Goal: Transaction & Acquisition: Purchase product/service

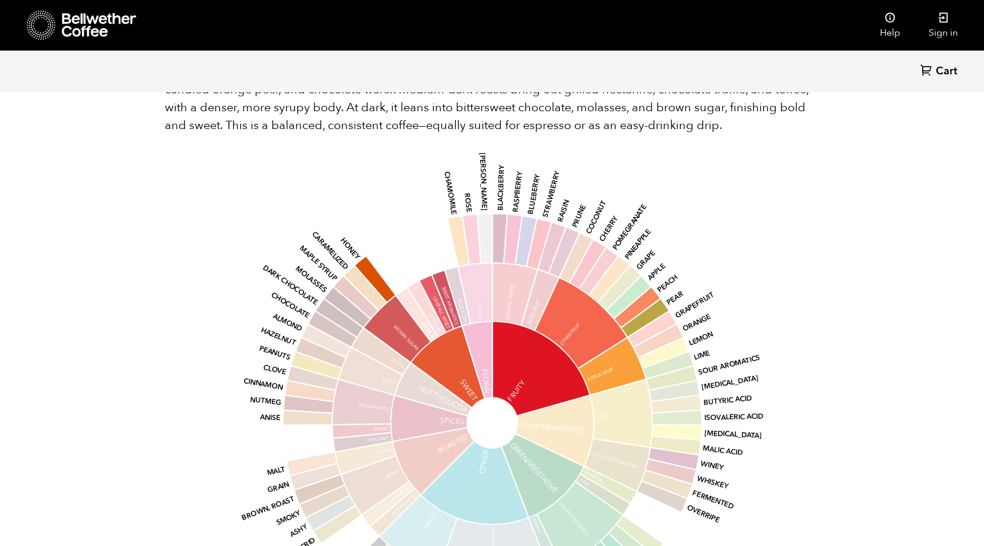
scroll to position [711, 0]
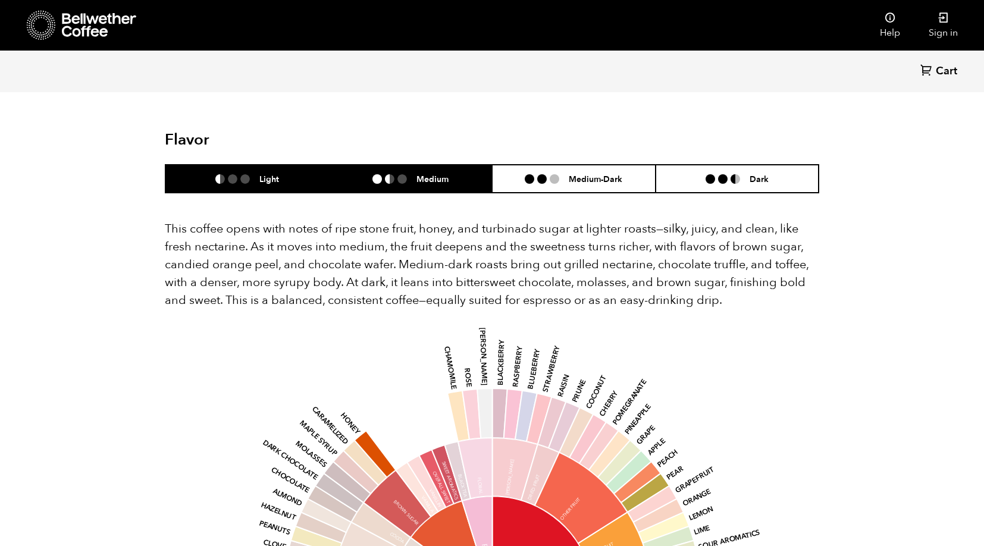
click at [419, 165] on li "Medium" at bounding box center [411, 179] width 164 height 28
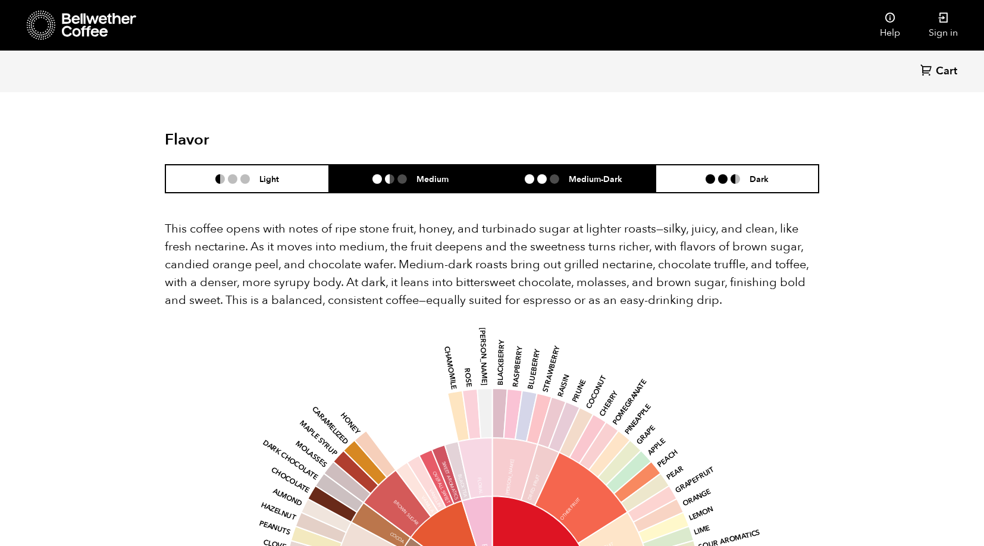
click at [538, 174] on div "Medium-Dark" at bounding box center [574, 179] width 98 height 10
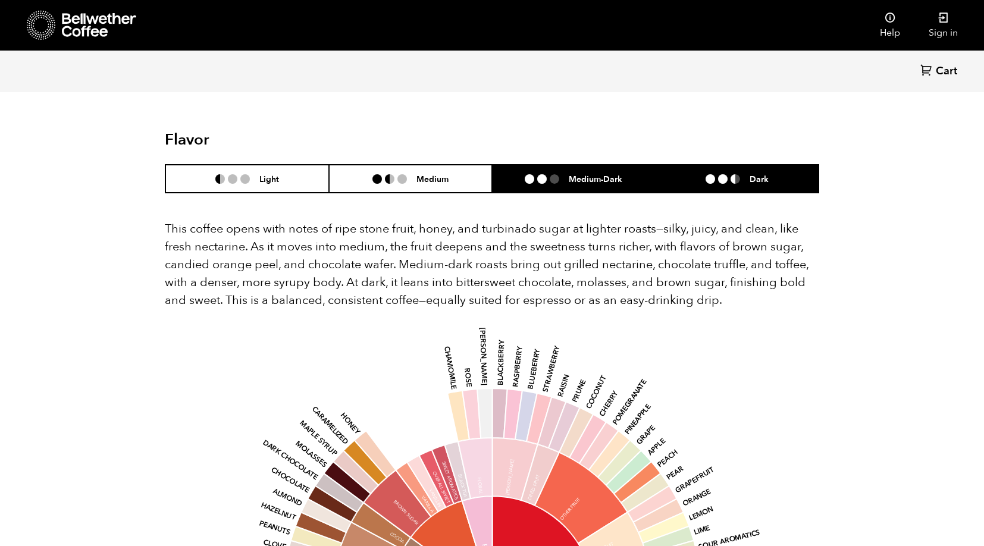
click at [728, 174] on ul at bounding box center [728, 179] width 44 height 10
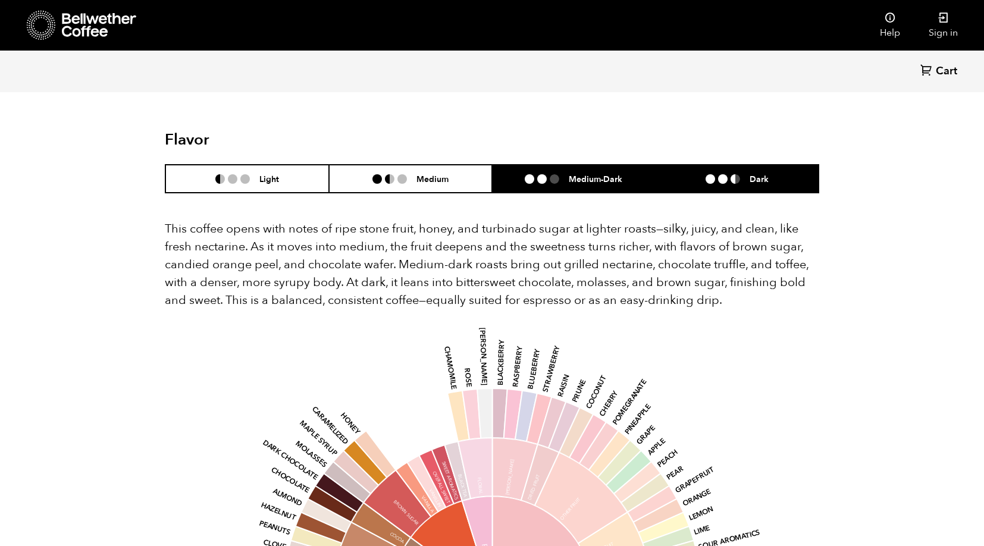
click at [591, 174] on h6 "Medium-Dark" at bounding box center [596, 179] width 54 height 10
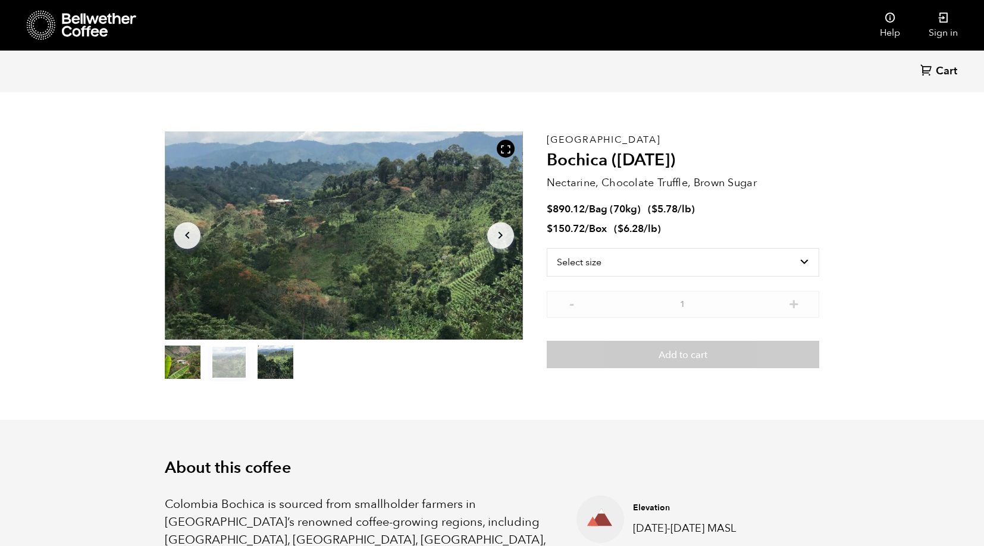
scroll to position [0, 0]
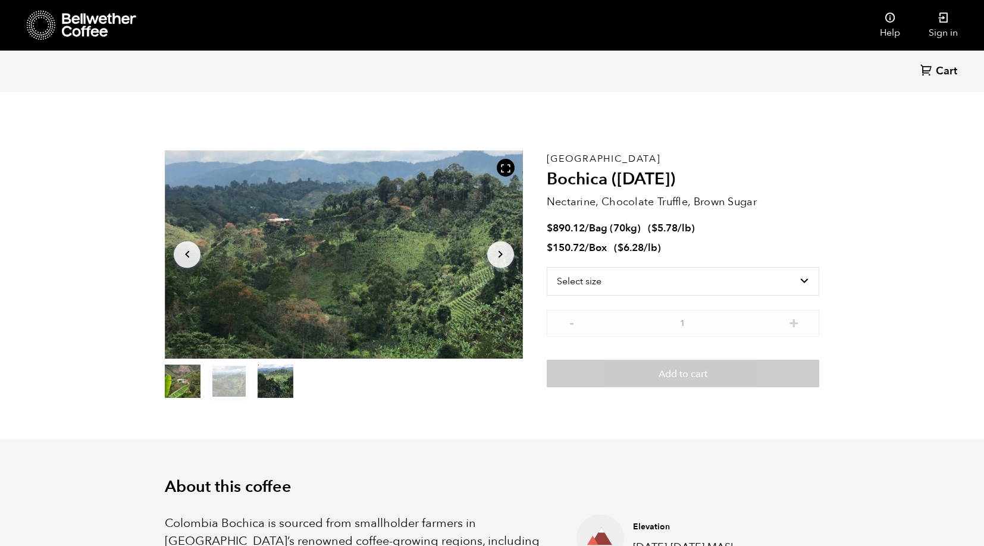
click at [500, 255] on icon "Arrow Right" at bounding box center [500, 254] width 14 height 14
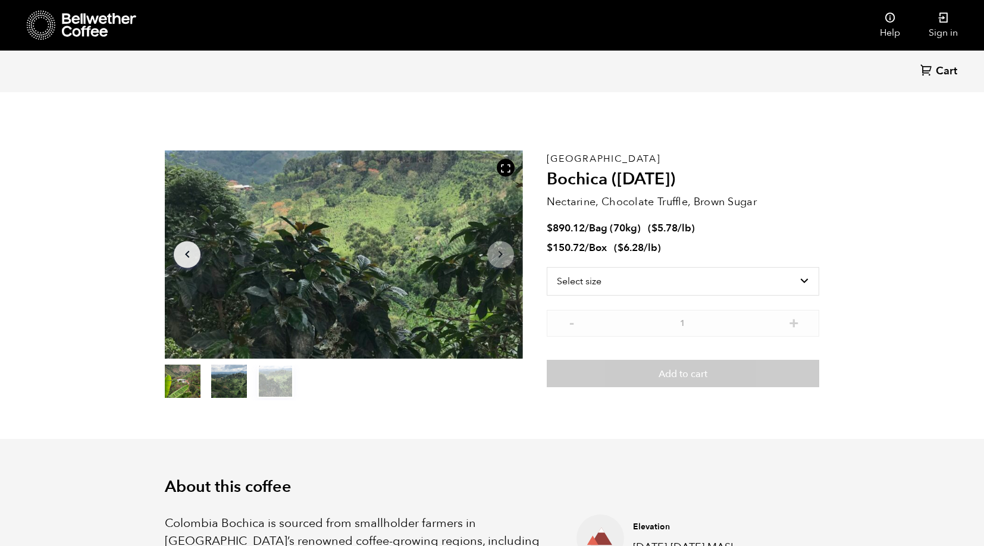
click at [500, 255] on icon "button" at bounding box center [501, 254] width 4 height 7
click at [193, 240] on div at bounding box center [344, 255] width 358 height 208
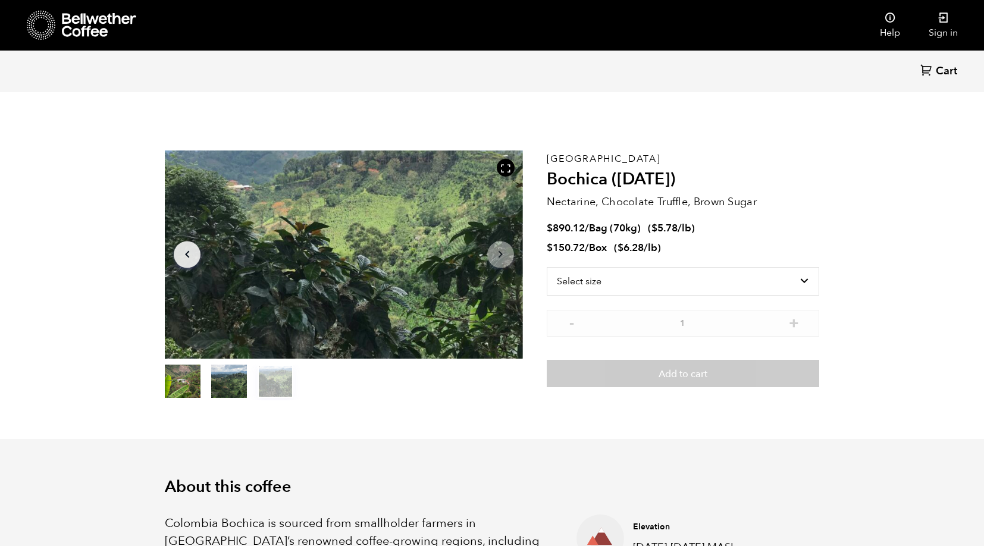
click at [192, 252] on icon "Arrow Left" at bounding box center [187, 254] width 14 height 14
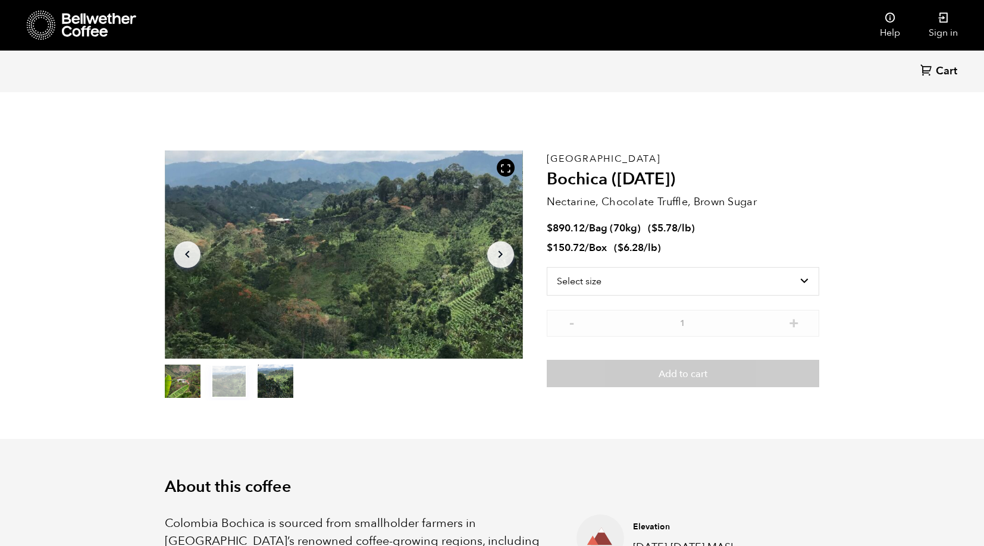
click at [192, 252] on icon "Arrow Left" at bounding box center [187, 254] width 14 height 14
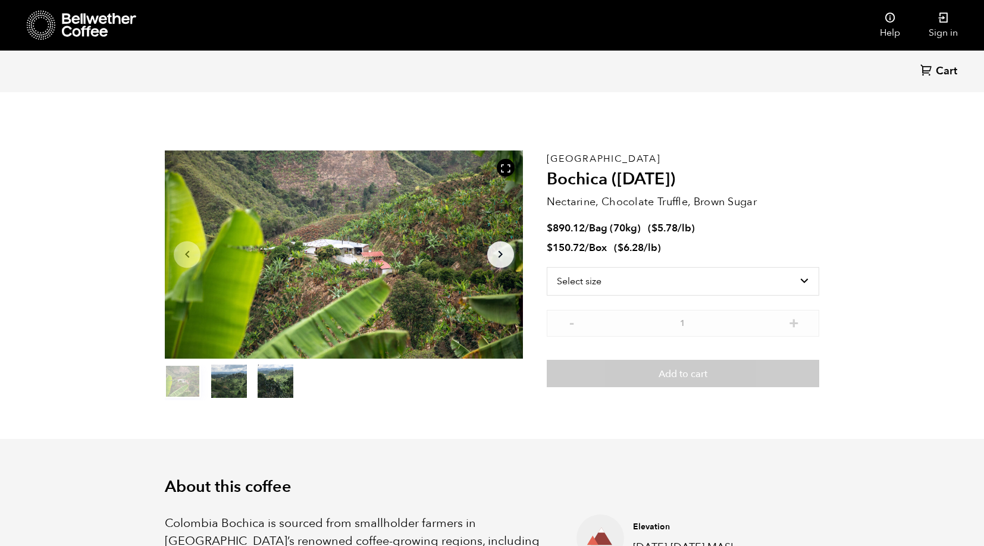
click at [192, 252] on icon "Arrow Left" at bounding box center [187, 254] width 14 height 14
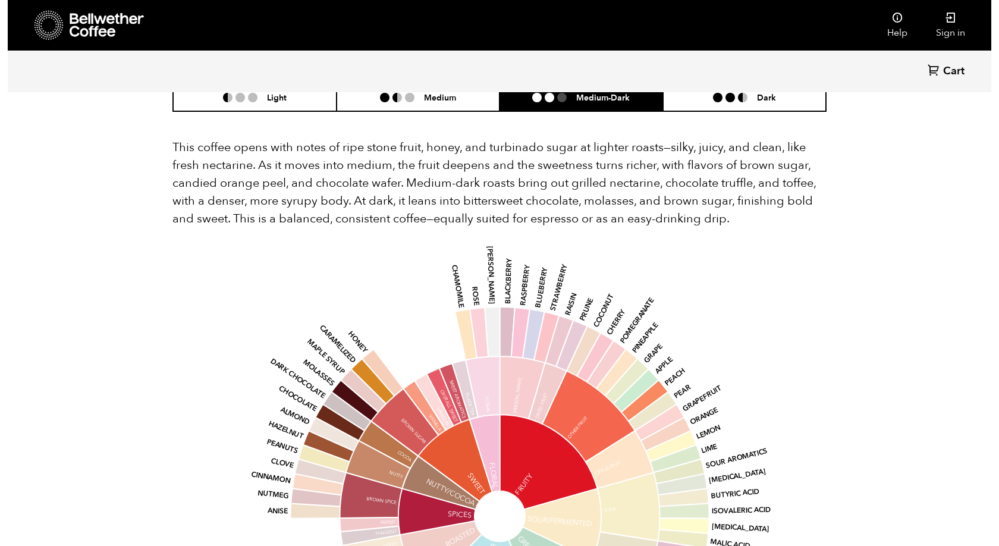
scroll to position [800, 0]
